Goal: Task Accomplishment & Management: Manage account settings

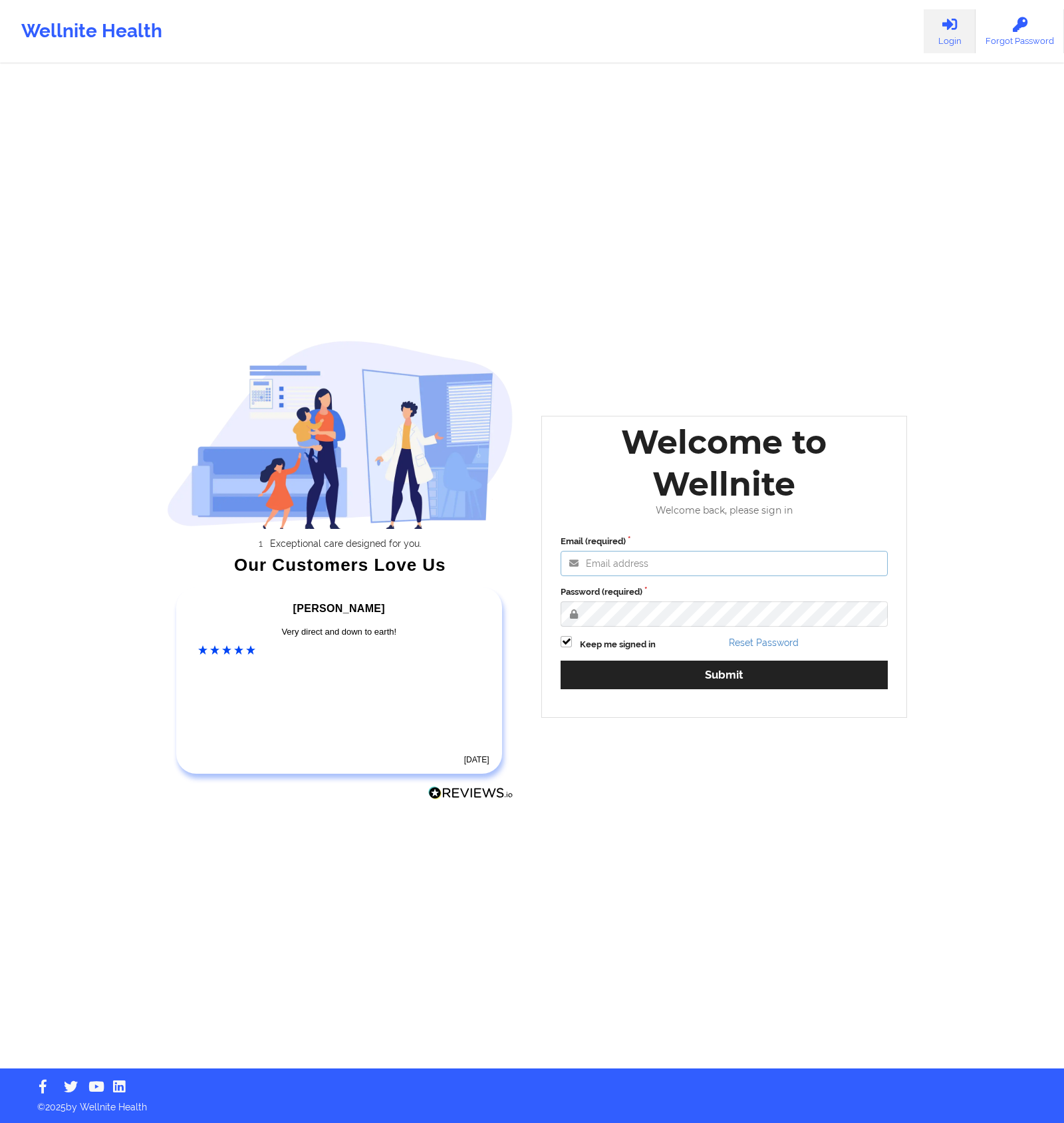
click at [652, 566] on input "Email (required)" at bounding box center [724, 563] width 328 height 25
click at [691, 561] on input "an" at bounding box center [724, 563] width 328 height 25
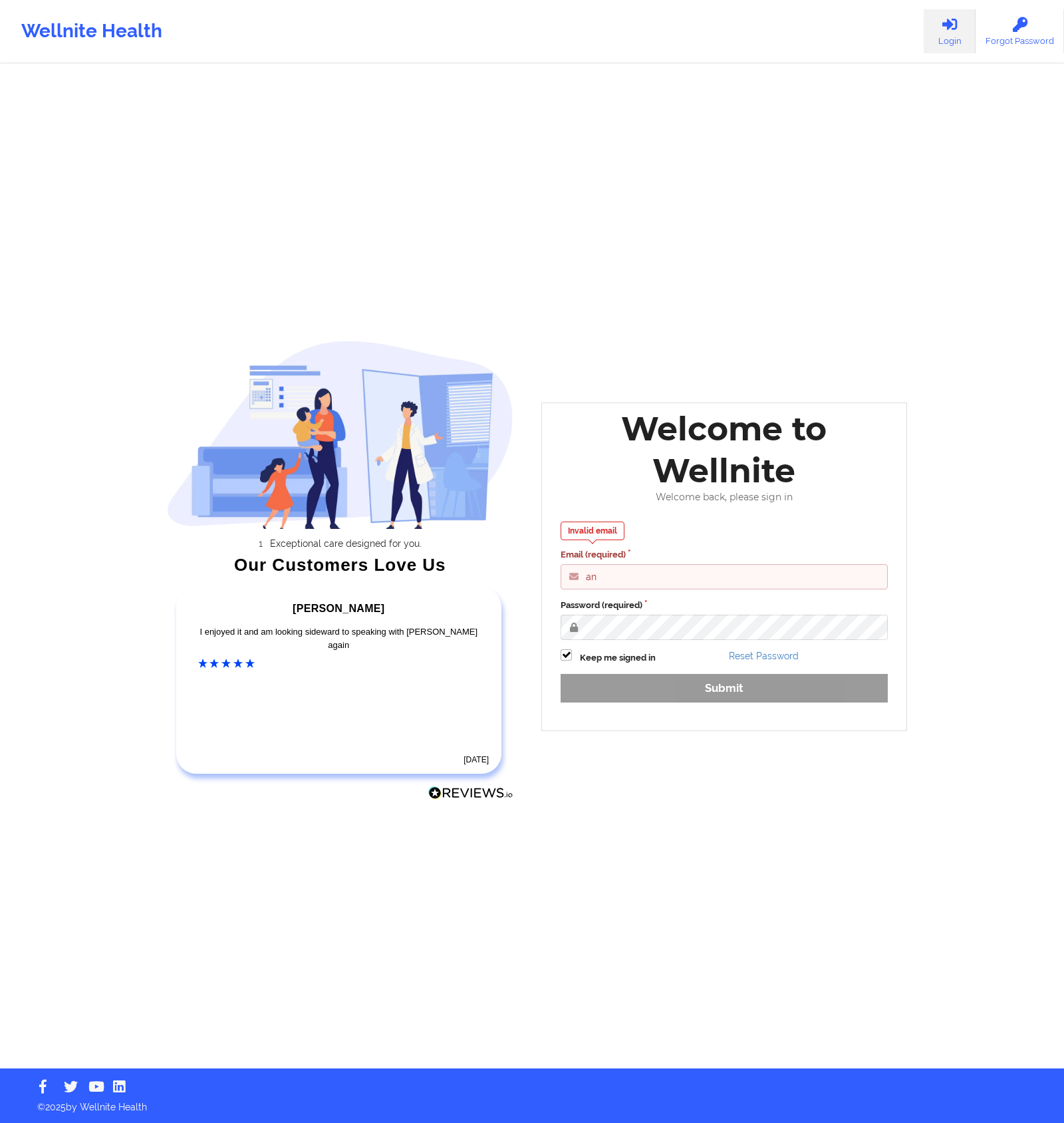
type input "[EMAIL_ADDRESS][DOMAIN_NAME]"
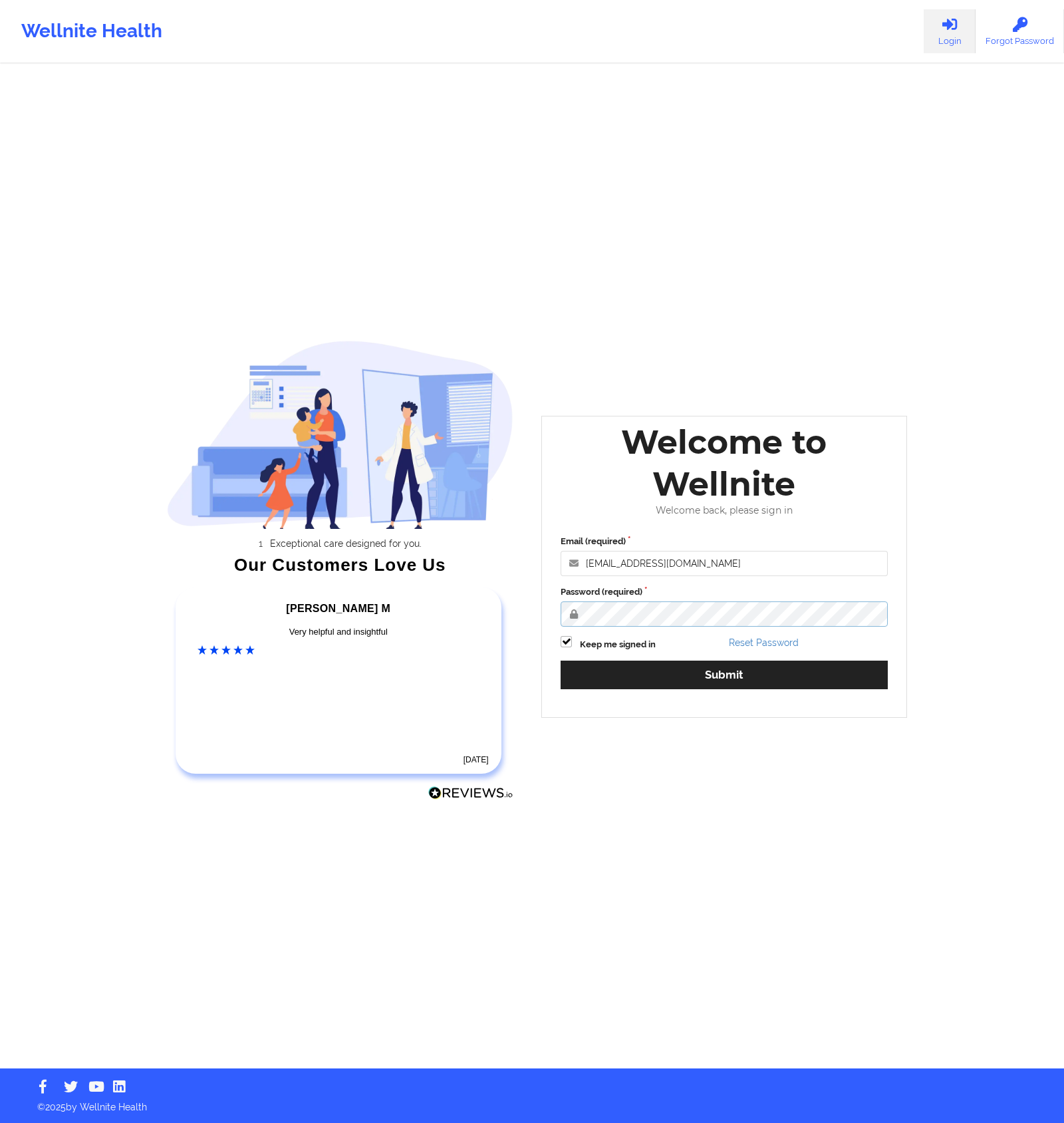
click at [0, 151] on html "Wellnite Health Login Forgot Password Exceptional care designed for you. Our Cu…" at bounding box center [532, 561] width 1064 height 1123
click at [851, 96] on div "Exceptional care designed for you. Our Customers Love Us [PERSON_NAME] C Amazin…" at bounding box center [532, 534] width 769 height 1069
